Goal: Task Accomplishment & Management: Manage account settings

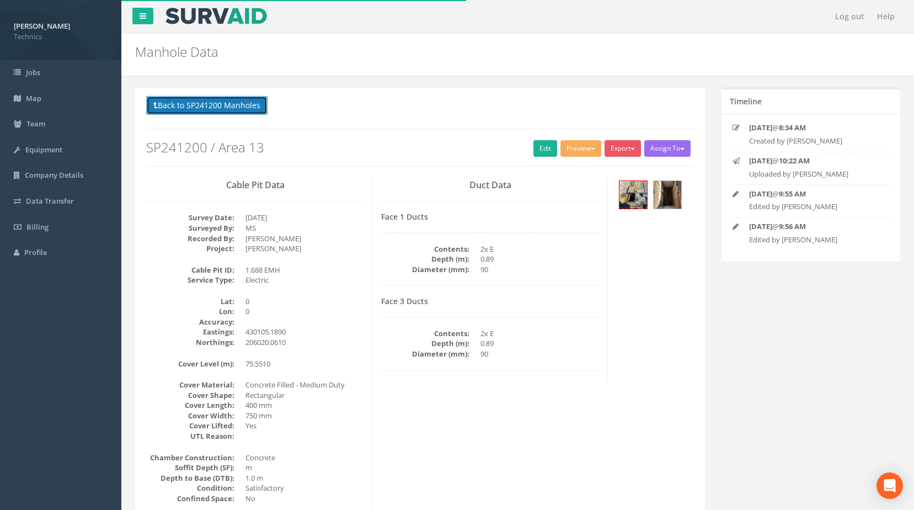
click at [235, 106] on button "Back to SP241200 Manholes" at bounding box center [206, 105] width 121 height 19
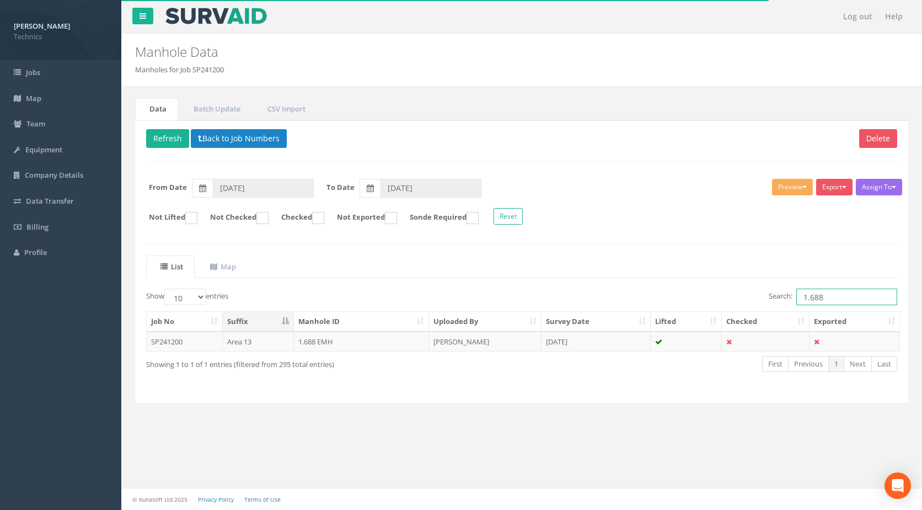
click at [824, 298] on input "1.688" at bounding box center [847, 297] width 101 height 17
type input "1.687"
click at [314, 343] on td "1.687 EMH" at bounding box center [362, 342] width 136 height 20
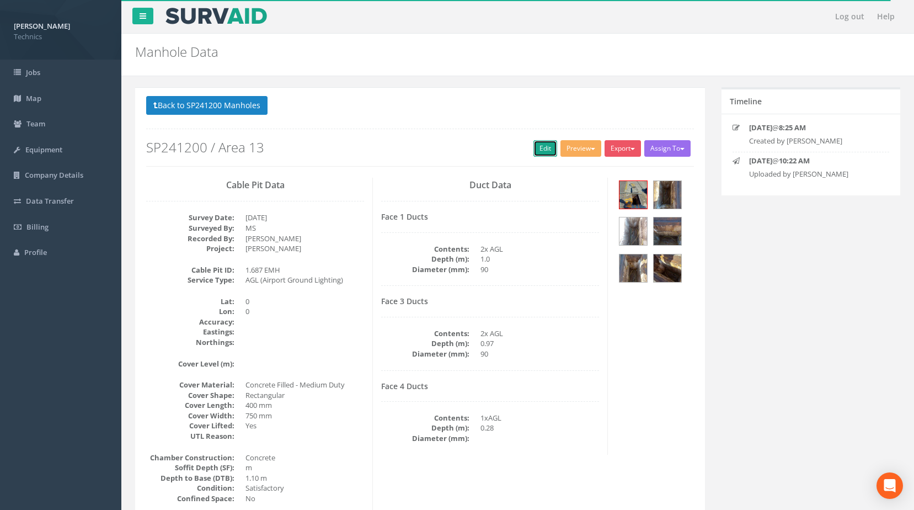
click at [542, 148] on link "Edit" at bounding box center [545, 148] width 24 height 17
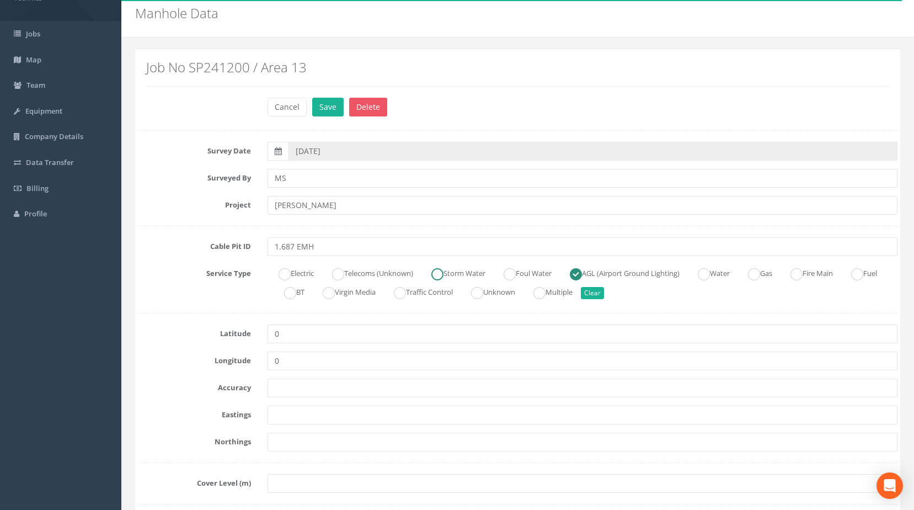
scroll to position [55, 0]
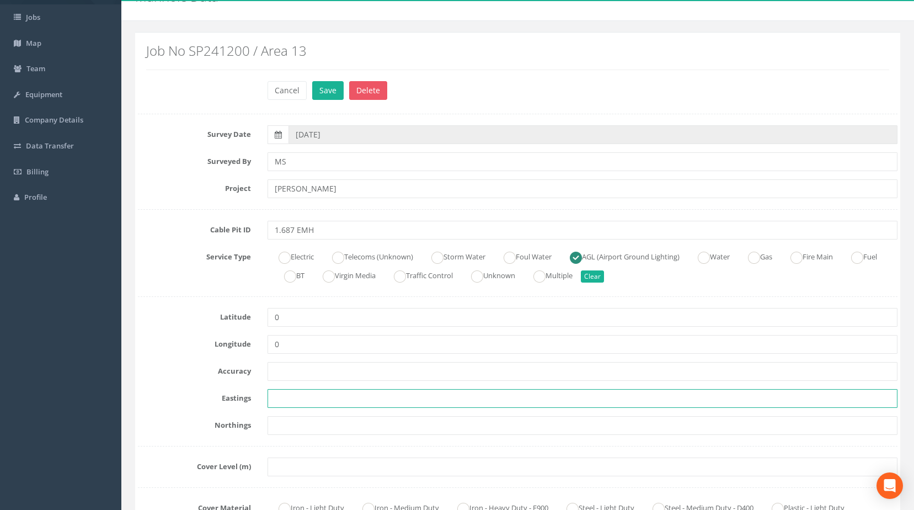
click at [296, 399] on input "text" at bounding box center [583, 398] width 631 height 19
paste input "430099.2250"
type input "430099.2250"
click at [298, 418] on input "text" at bounding box center [583, 425] width 631 height 19
paste input "206041.2790"
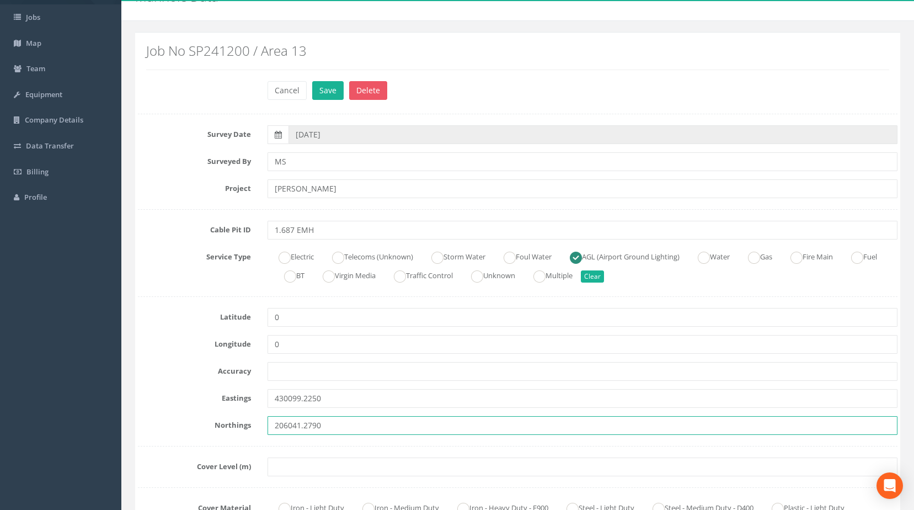
type input "206041.2790"
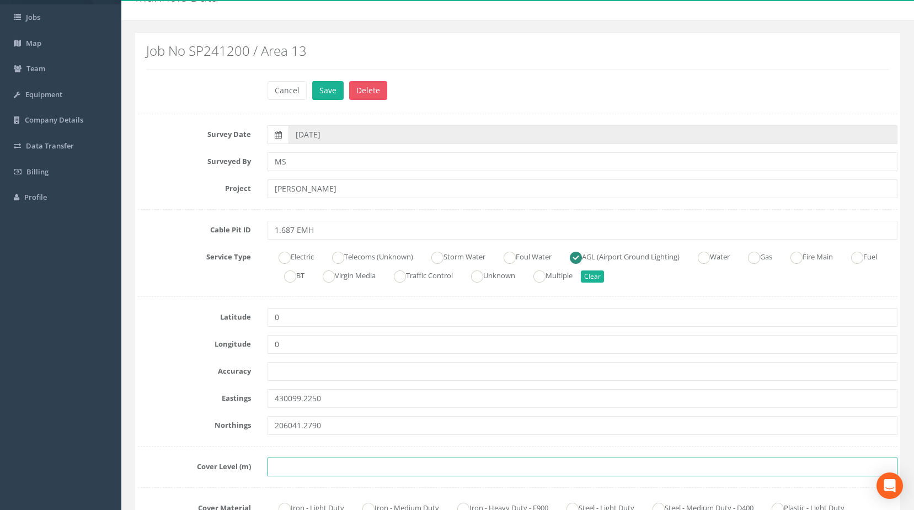
click at [276, 465] on input "text" at bounding box center [583, 466] width 631 height 19
paste input "75.4400"
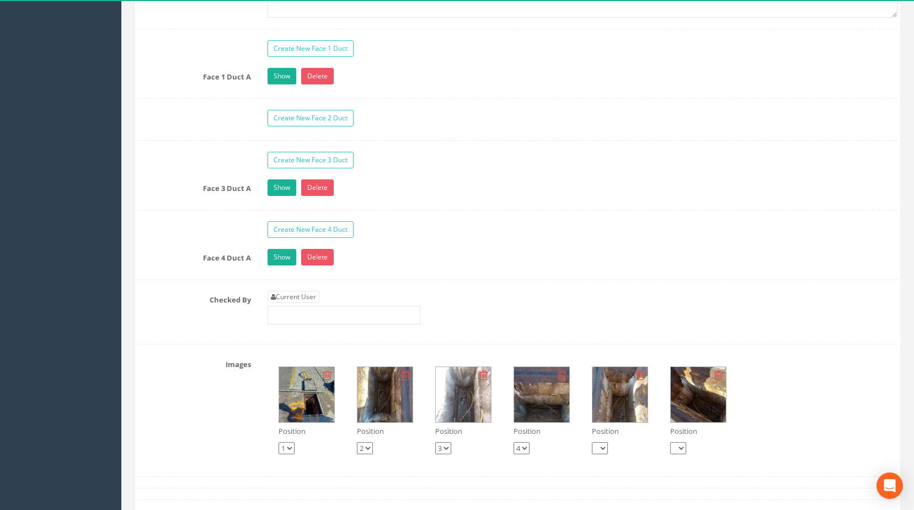
scroll to position [993, 0]
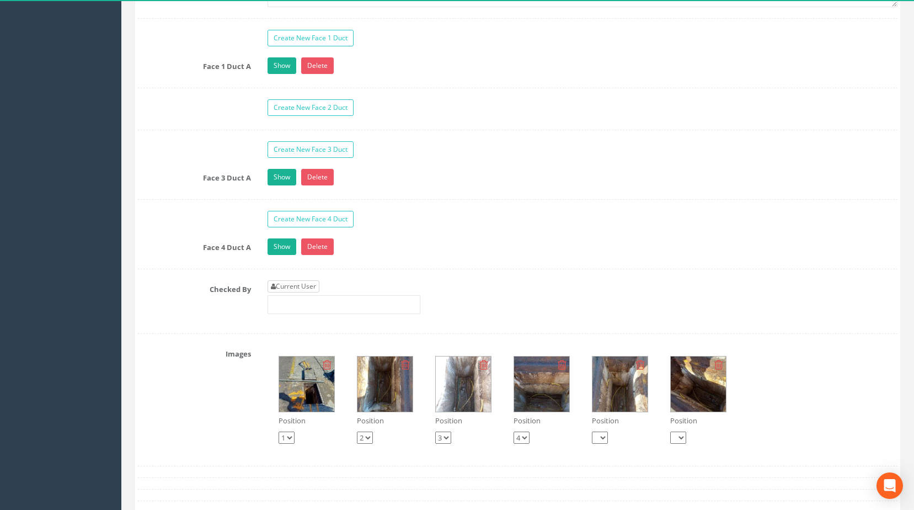
type input "75.4400"
click at [288, 292] on link "Current User" at bounding box center [294, 286] width 52 height 12
type input "[PERSON_NAME]"
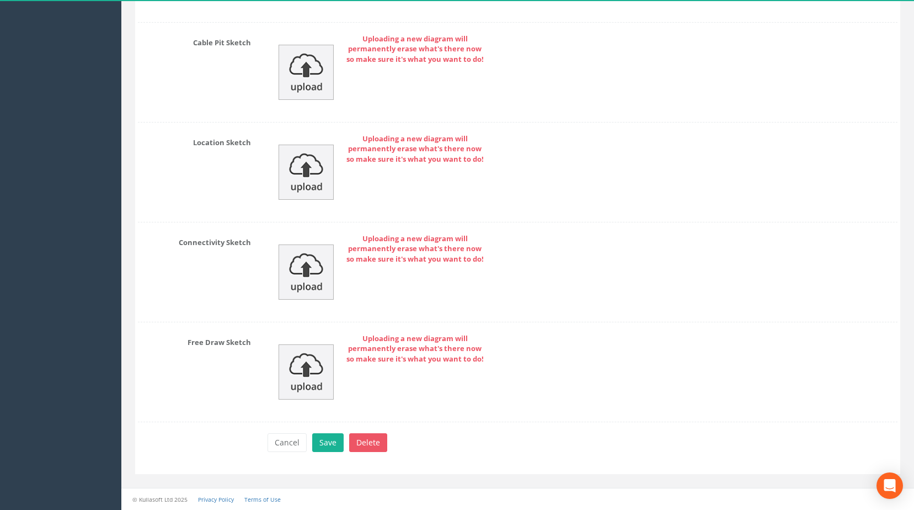
scroll to position [1704, 0]
click at [331, 441] on button "Save" at bounding box center [327, 442] width 31 height 19
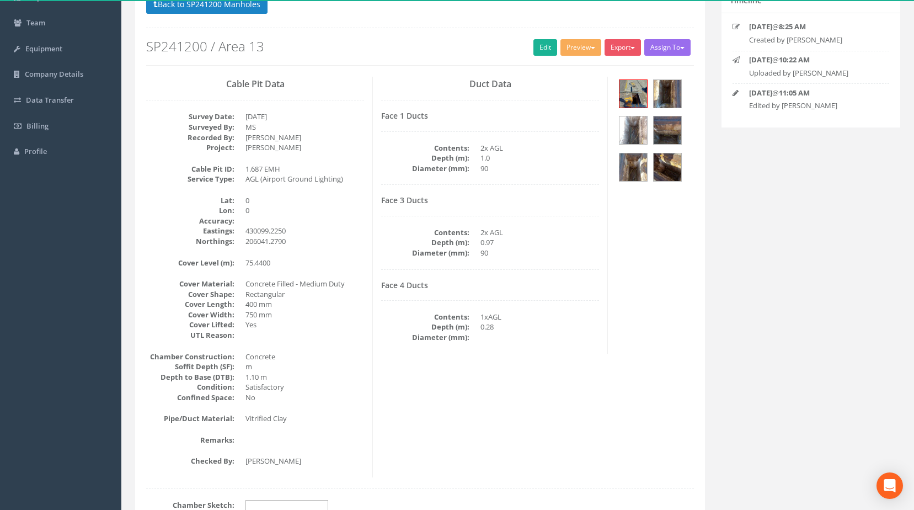
scroll to position [0, 0]
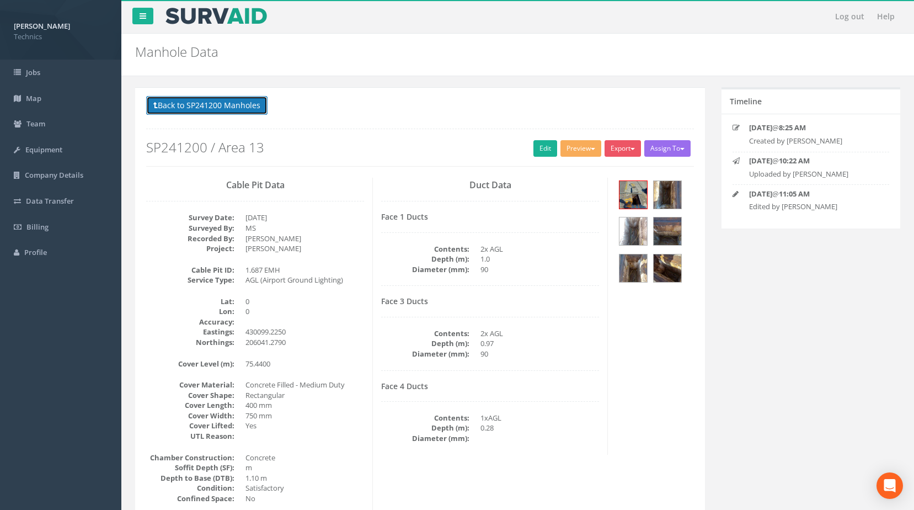
click at [240, 106] on button "Back to SP241200 Manholes" at bounding box center [206, 105] width 121 height 19
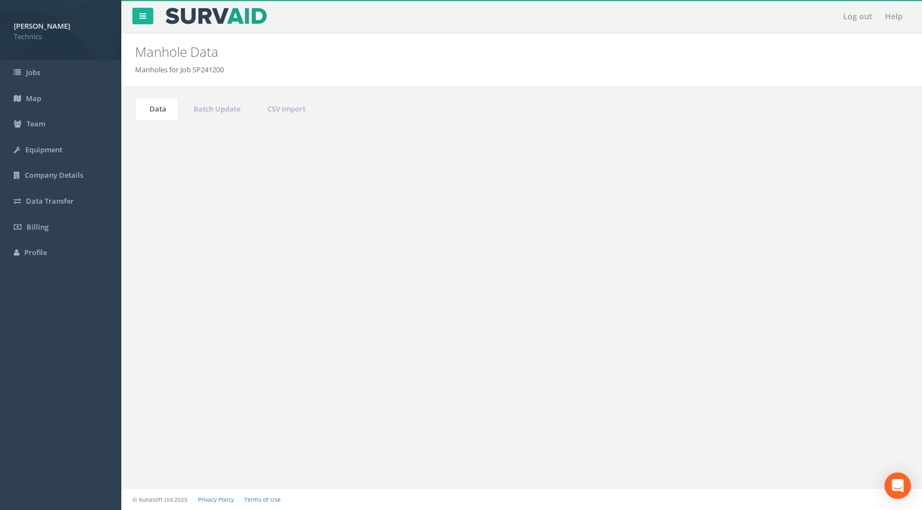
drag, startPoint x: 823, startPoint y: 297, endPoint x: 814, endPoint y: 298, distance: 8.4
click at [814, 298] on input "1.687" at bounding box center [847, 297] width 101 height 17
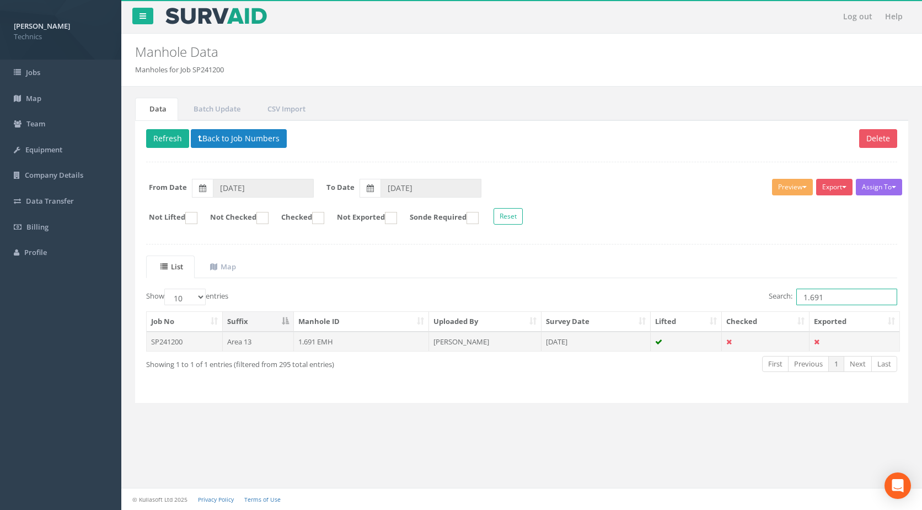
type input "1.691"
click at [313, 346] on td "1.691 EMH" at bounding box center [362, 342] width 136 height 20
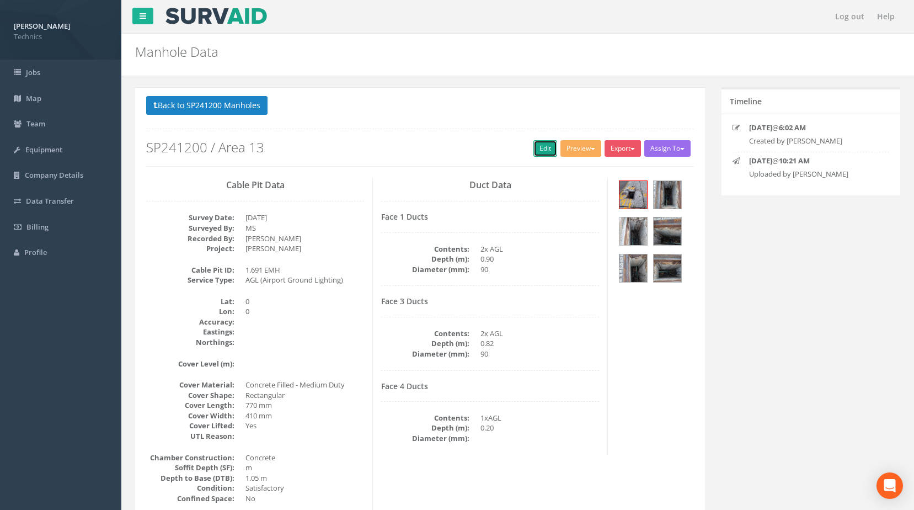
click at [538, 147] on link "Edit" at bounding box center [545, 148] width 24 height 17
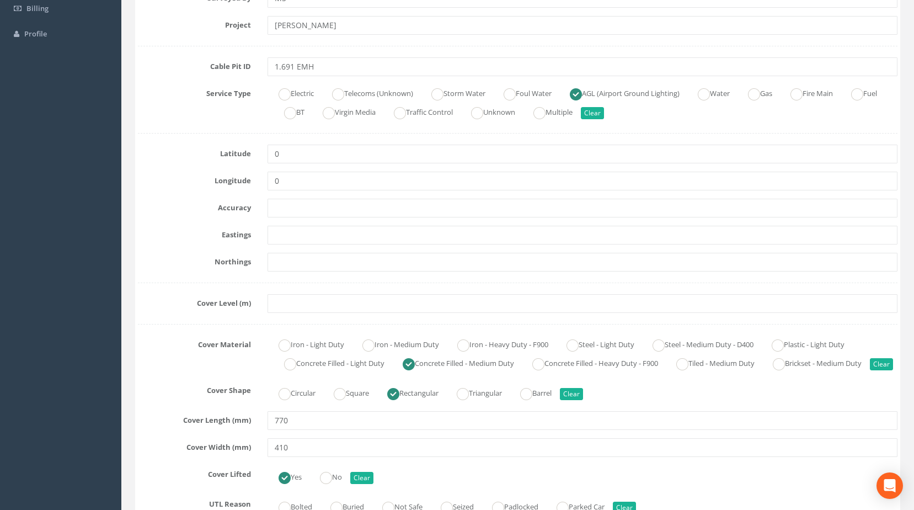
scroll to position [221, 0]
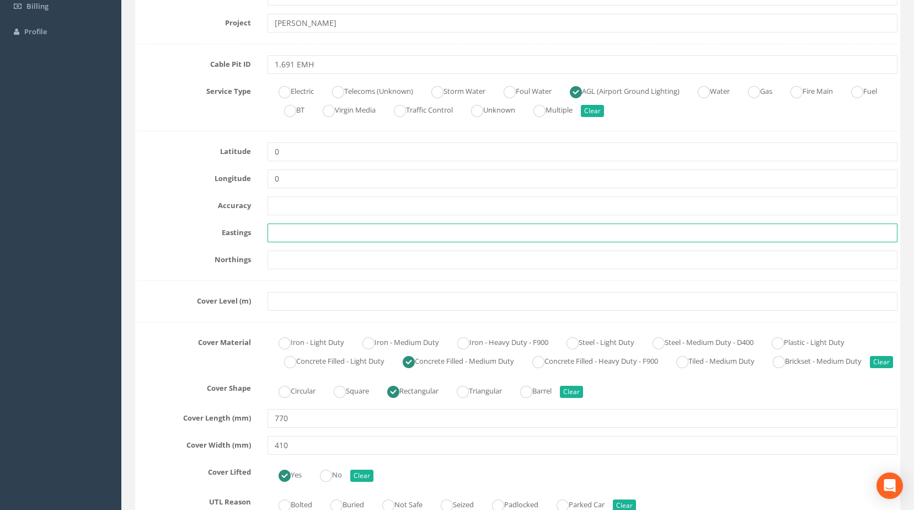
click at [286, 232] on input "text" at bounding box center [583, 232] width 631 height 19
click at [290, 234] on input "text" at bounding box center [583, 232] width 631 height 19
paste input "430111.6230"
type input "430111.6230"
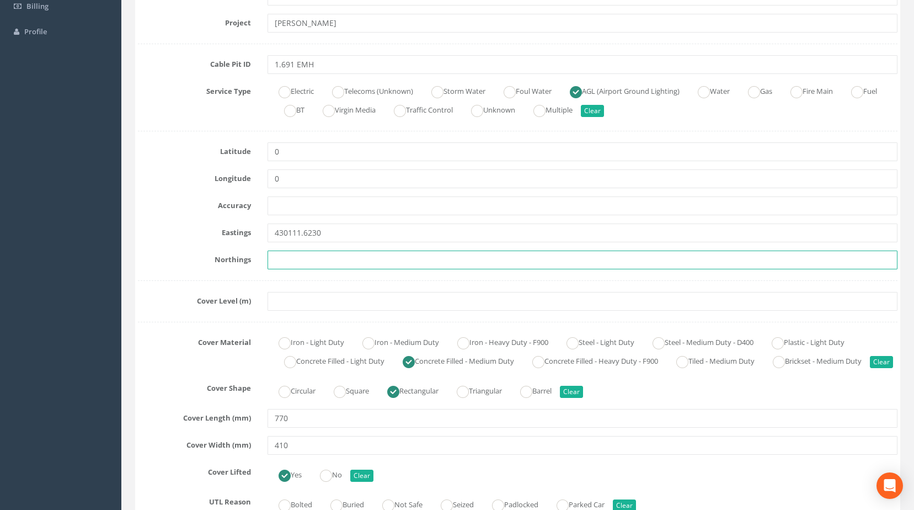
click at [284, 256] on input "text" at bounding box center [583, 259] width 631 height 19
paste input "206000.4370"
type input "206000.4370"
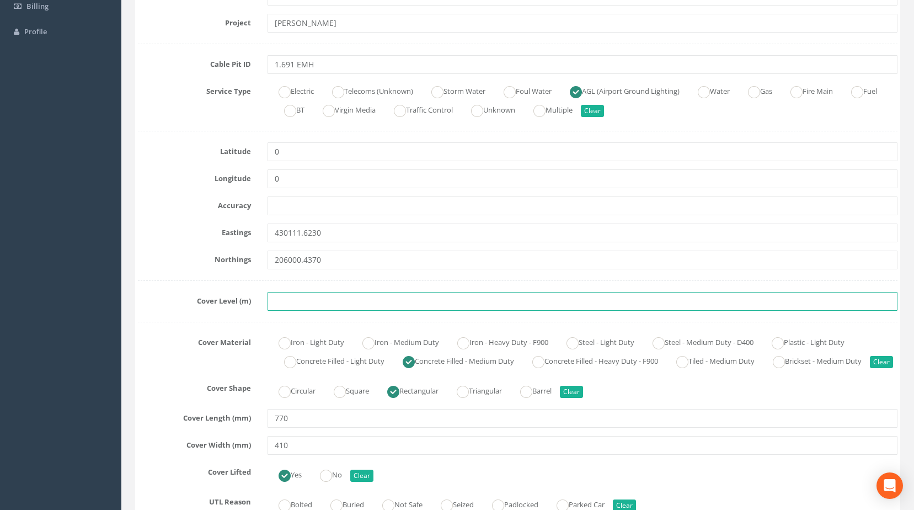
click at [292, 304] on input "text" at bounding box center [583, 301] width 631 height 19
paste input "75.5910"
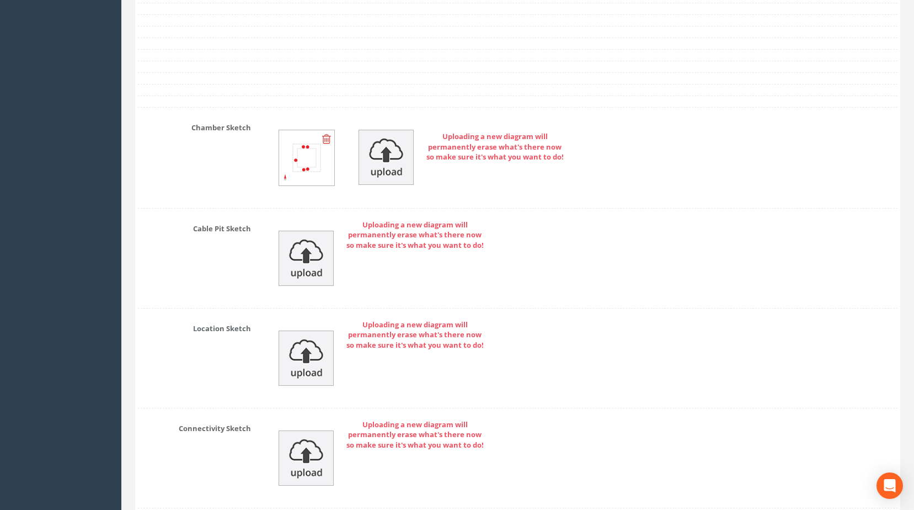
scroll to position [1704, 0]
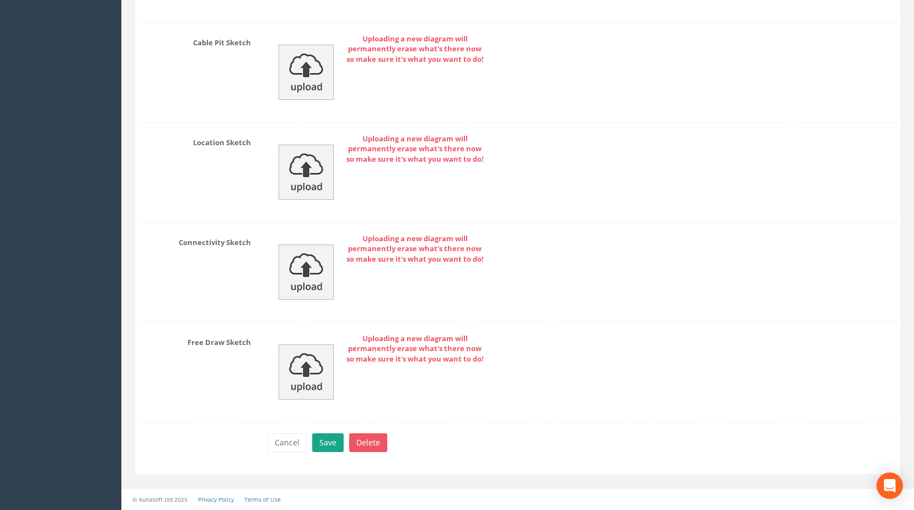
type input "75.5910"
click at [319, 447] on button "Save" at bounding box center [327, 442] width 31 height 19
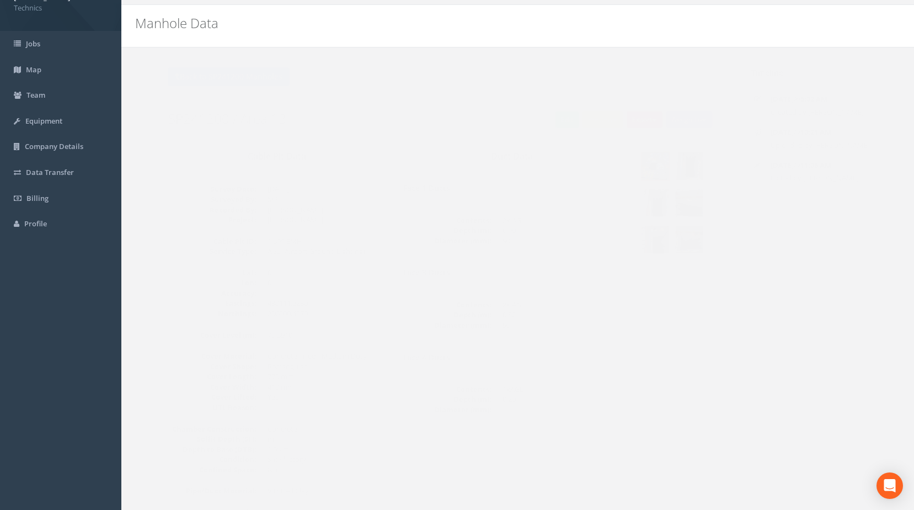
scroll to position [23, 0]
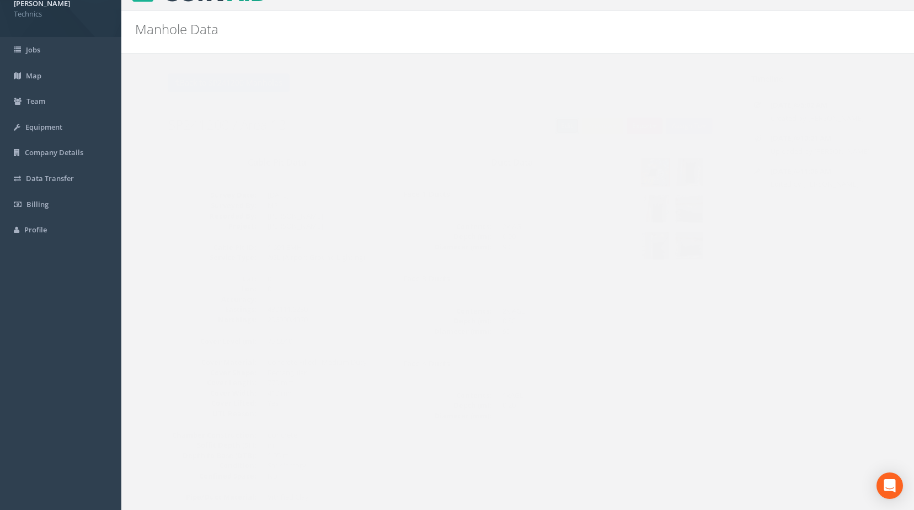
click at [545, 128] on link "Edit" at bounding box center [545, 126] width 24 height 17
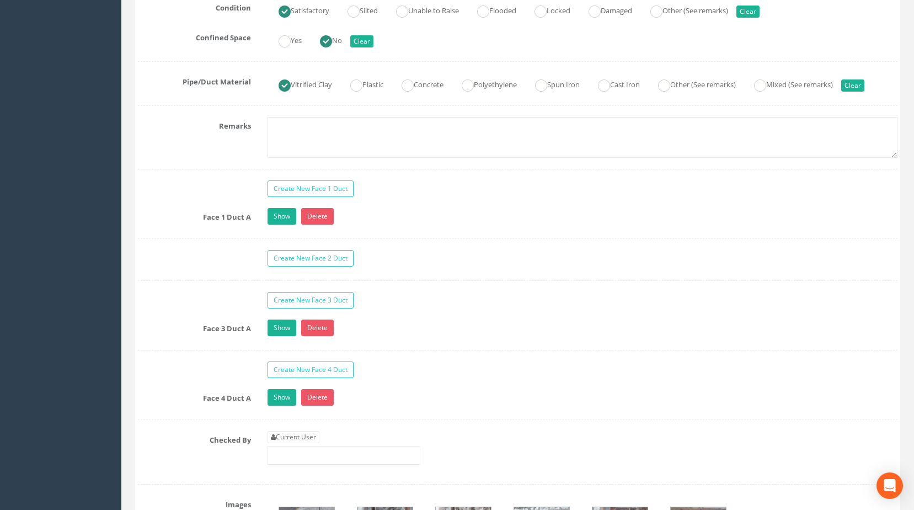
scroll to position [1016, 0]
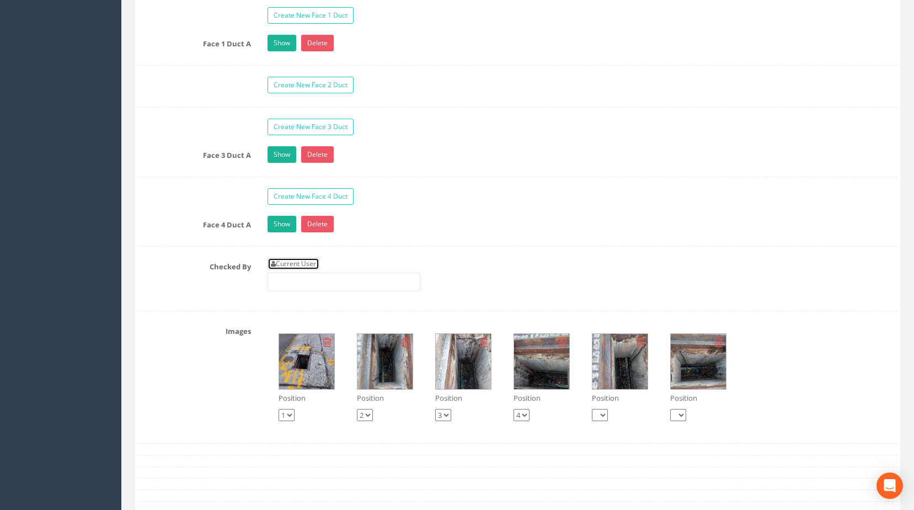
click at [280, 270] on link "Current User" at bounding box center [294, 264] width 52 height 12
type input "[PERSON_NAME]"
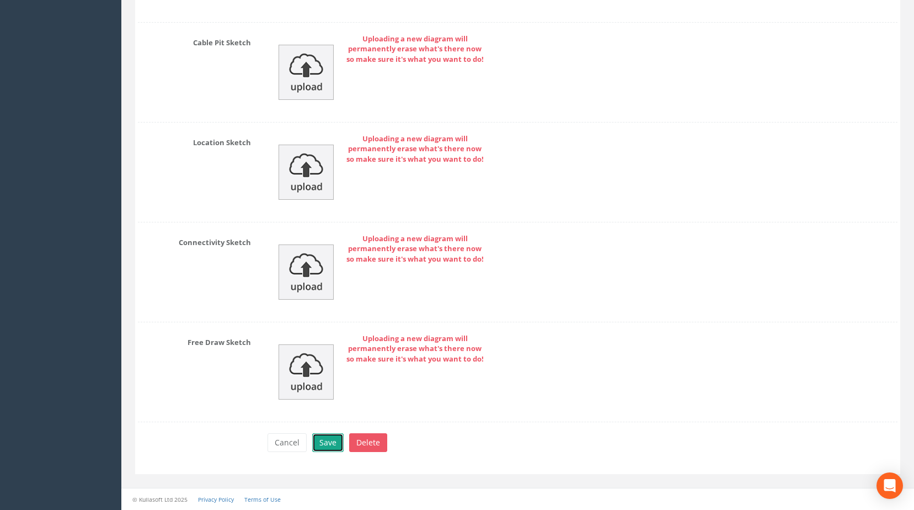
click at [330, 444] on button "Save" at bounding box center [327, 442] width 31 height 19
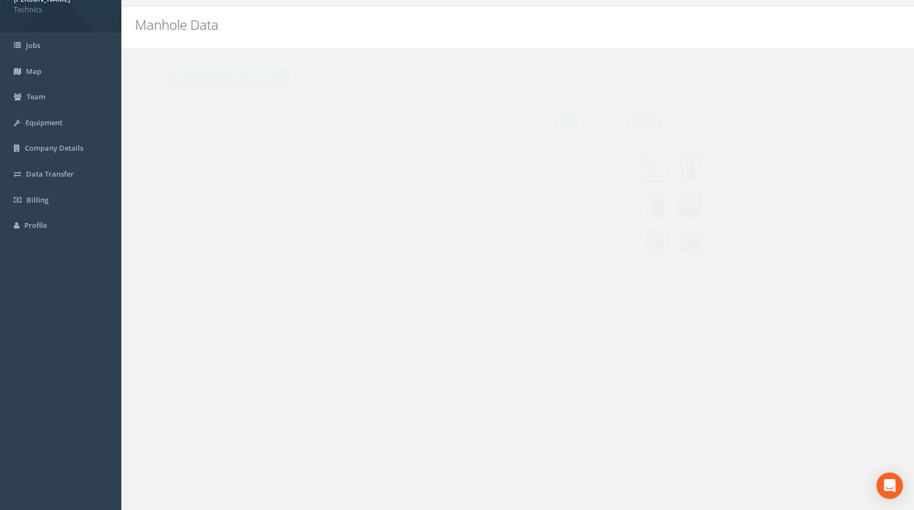
scroll to position [0, 0]
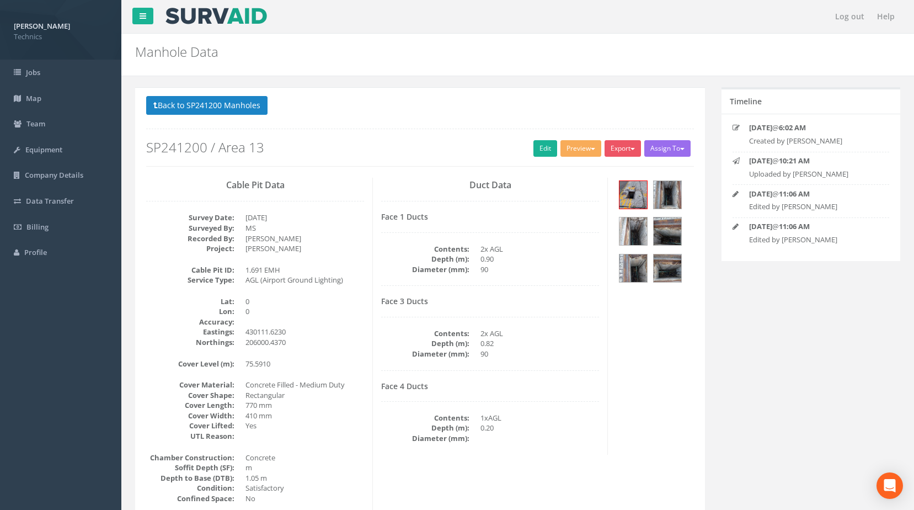
click at [551, 233] on div "Face 1 Ducts Contents: 2x AGL Depth (m): 0.90 Diameter (mm): 90" at bounding box center [490, 248] width 218 height 73
click at [558, 402] on div "Face 4 Ducts Contents: 1xAGL Depth (m): 0.20 Diameter (mm):" at bounding box center [490, 413] width 218 height 62
